Goal: Task Accomplishment & Management: Manage account settings

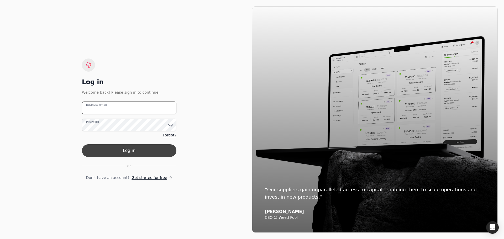
type email "[EMAIL_ADDRESS][DOMAIN_NAME]"
click at [137, 149] on button "Log in" at bounding box center [129, 150] width 95 height 13
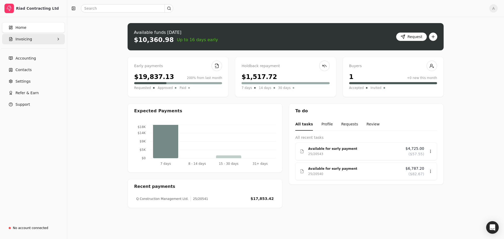
click at [22, 38] on span "Invoicing" at bounding box center [23, 40] width 17 height 6
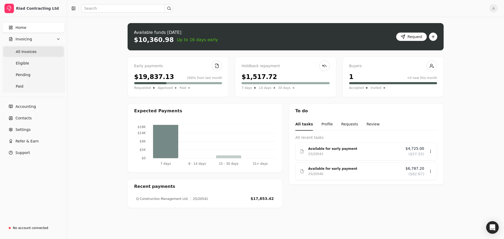
click at [23, 53] on span "All Invoices" at bounding box center [26, 52] width 21 height 6
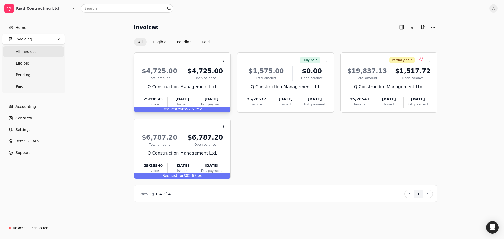
click at [162, 77] on div "Total amount" at bounding box center [159, 78] width 41 height 5
click at [232, 75] on span "Open" at bounding box center [232, 73] width 10 height 6
click at [188, 110] on div "Request for $57.55 fee" at bounding box center [182, 110] width 96 height 6
click at [190, 73] on div "$4,725.00" at bounding box center [205, 70] width 41 height 9
click at [173, 71] on div "$4,725.00" at bounding box center [159, 70] width 41 height 9
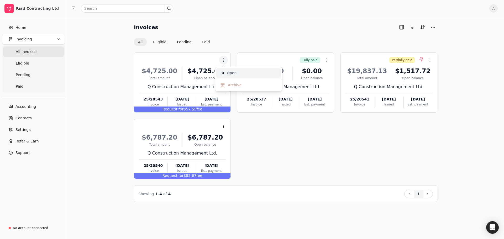
click at [234, 73] on span "Open" at bounding box center [232, 73] width 10 height 6
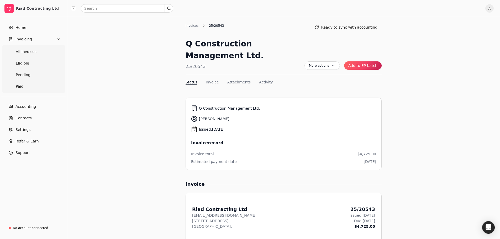
click at [361, 64] on button "Add to EP batch" at bounding box center [363, 65] width 38 height 8
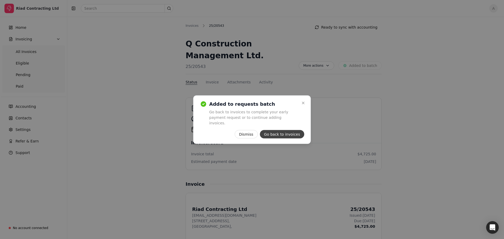
click at [279, 132] on button "Go back to invoices" at bounding box center [282, 134] width 44 height 8
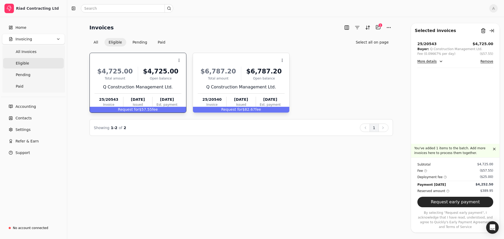
click at [240, 85] on div "Q Construction Management Ltd." at bounding box center [241, 87] width 87 height 6
click at [437, 61] on button "More details" at bounding box center [431, 61] width 26 height 6
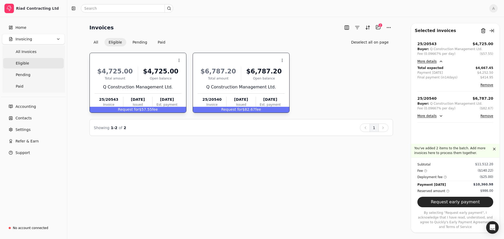
click at [439, 115] on button "More details" at bounding box center [431, 116] width 26 height 6
click at [440, 114] on button "More details" at bounding box center [431, 116] width 26 height 6
click at [440, 60] on button "More details" at bounding box center [431, 61] width 26 height 6
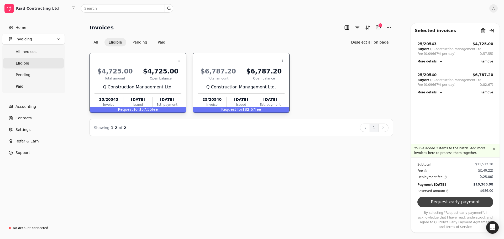
click at [449, 206] on button "Request early payment" at bounding box center [456, 202] width 76 height 11
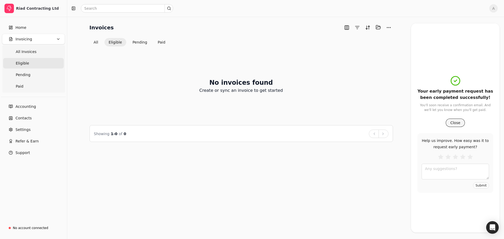
click at [456, 124] on button "Close" at bounding box center [455, 123] width 19 height 8
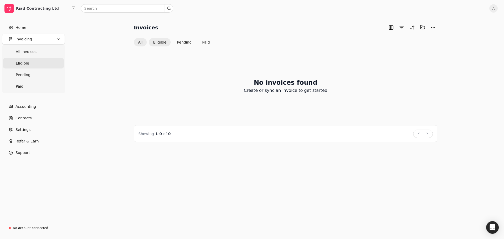
click at [141, 42] on button "All" at bounding box center [140, 42] width 13 height 8
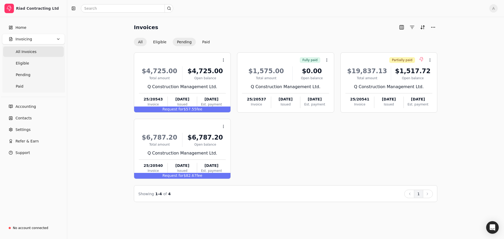
click at [186, 43] on button "Pending" at bounding box center [184, 42] width 23 height 8
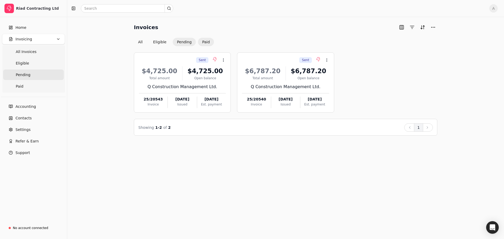
click at [203, 41] on button "Paid" at bounding box center [206, 42] width 16 height 8
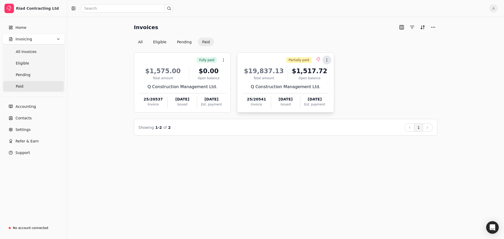
click at [325, 60] on icon at bounding box center [327, 60] width 4 height 4
click at [334, 71] on span "Open" at bounding box center [335, 73] width 10 height 6
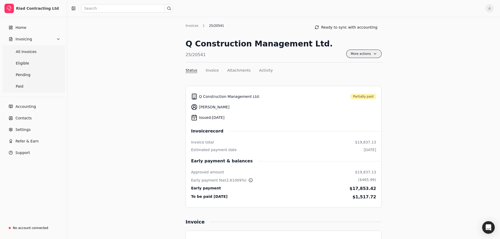
click at [374, 52] on span "More actions" at bounding box center [363, 54] width 35 height 8
click at [28, 52] on span "All Invoices" at bounding box center [26, 52] width 21 height 6
